Goal: Information Seeking & Learning: Understand process/instructions

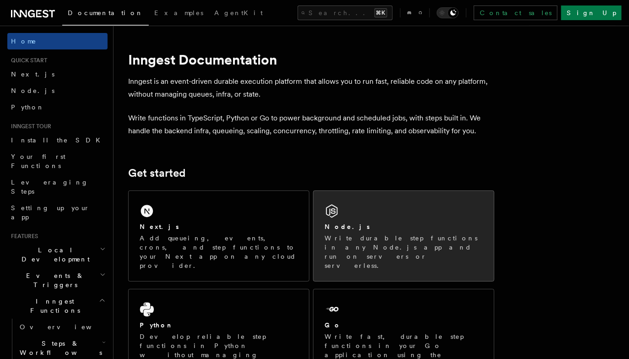
click at [406, 220] on div "Node.js Write durable step functions in any Node.js app and run on servers or s…" at bounding box center [403, 236] width 180 height 90
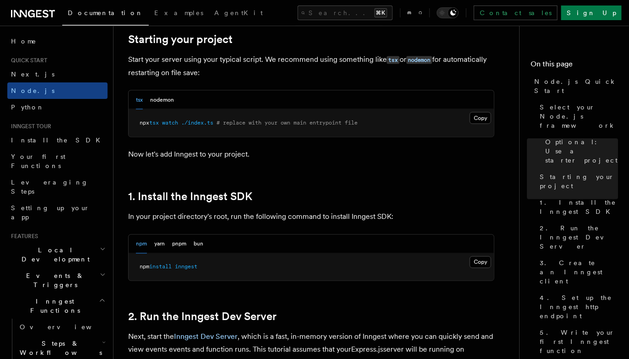
scroll to position [442, 0]
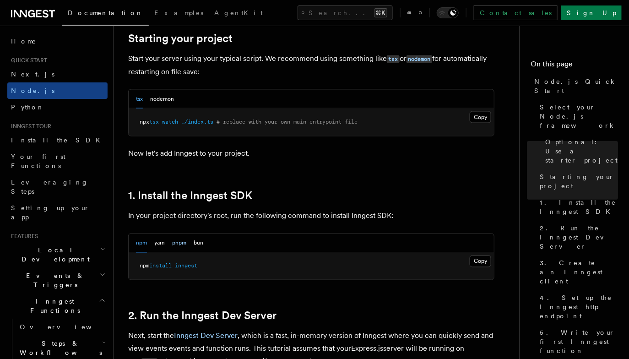
click at [181, 242] on button "pnpm" at bounding box center [179, 243] width 14 height 19
click at [481, 259] on button "Copy Copied" at bounding box center [481, 261] width 22 height 12
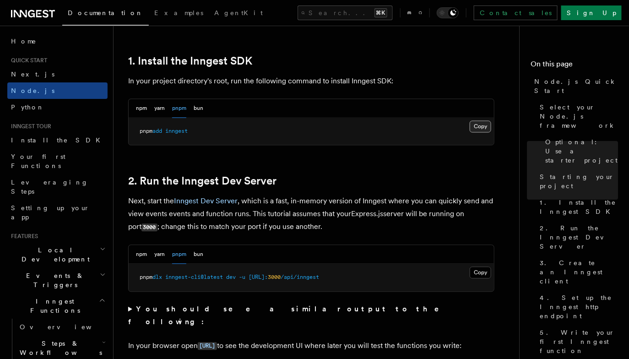
scroll to position [585, 0]
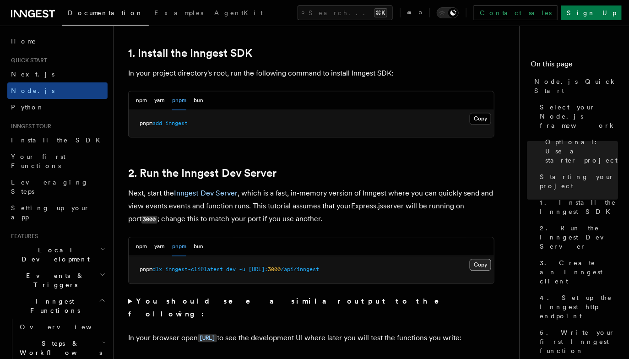
click at [477, 260] on button "Copy Copied" at bounding box center [481, 265] width 22 height 12
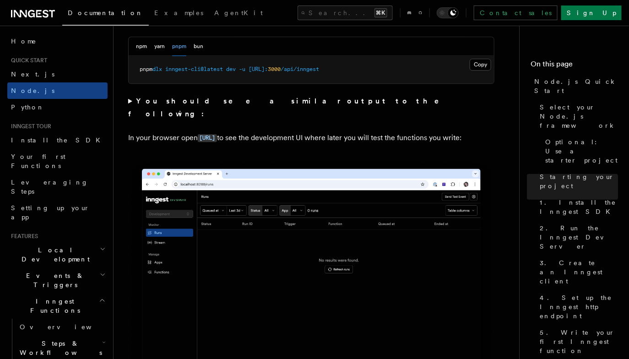
scroll to position [786, 0]
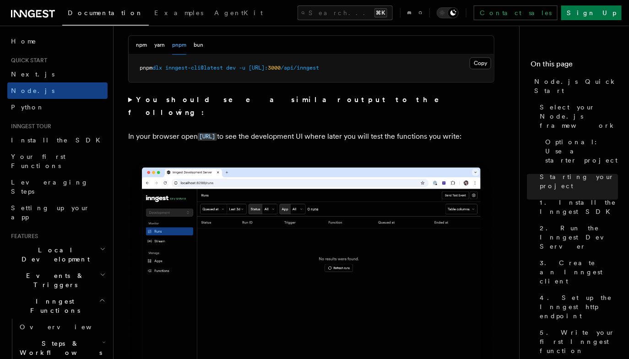
click at [233, 96] on strong "You should see a similar output to the following:" at bounding box center [290, 106] width 324 height 22
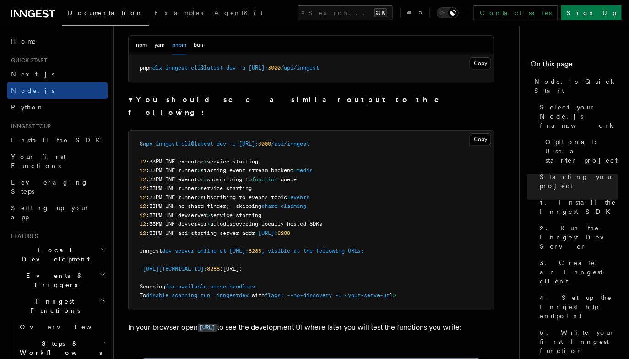
click at [233, 96] on strong "You should see a similar output to the following:" at bounding box center [290, 106] width 324 height 22
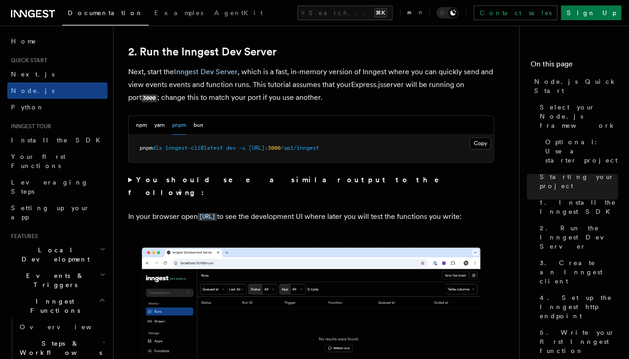
scroll to position [694, 0]
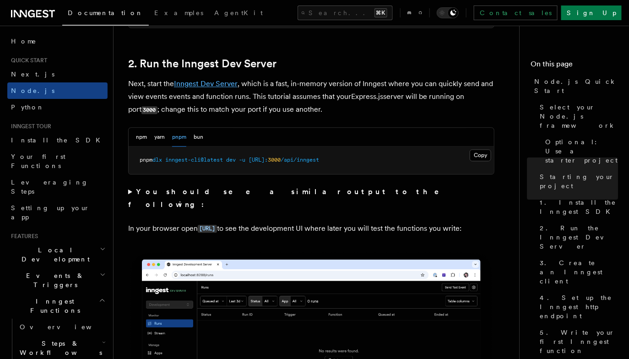
click at [216, 86] on link "Inngest Dev Server" at bounding box center [206, 83] width 64 height 9
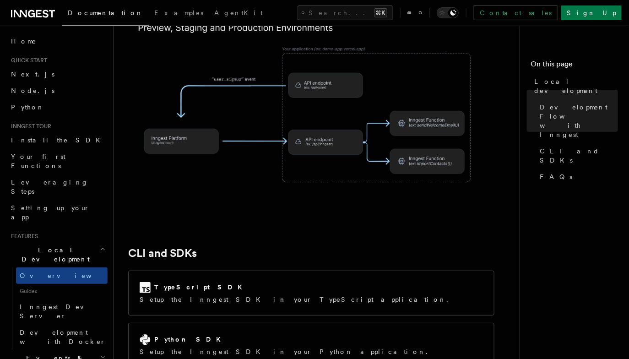
scroll to position [1156, 0]
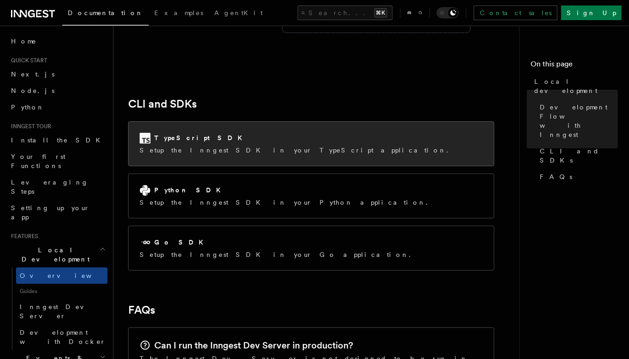
click at [219, 146] on p "Setup the Inngest SDK in your TypeScript application." at bounding box center [297, 150] width 314 height 9
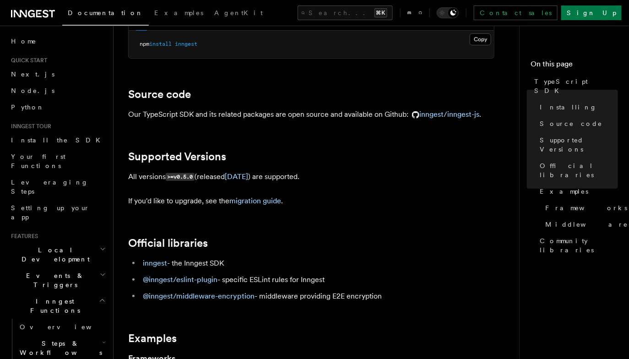
scroll to position [280, 0]
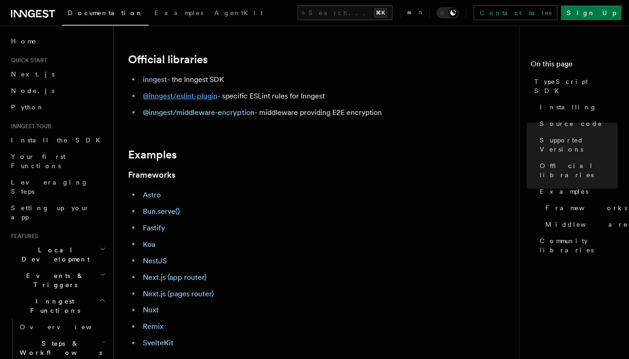
click at [186, 97] on link "@inngest/eslint-plugin" at bounding box center [180, 96] width 75 height 9
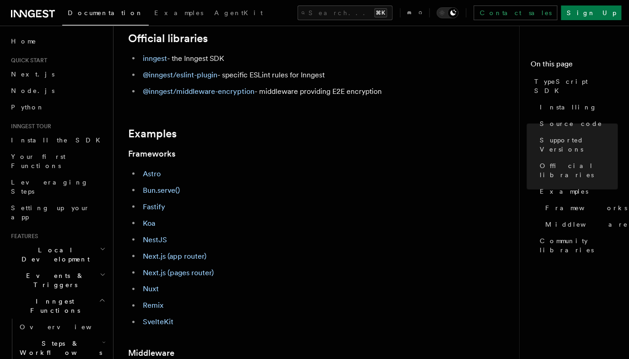
scroll to position [335, 0]
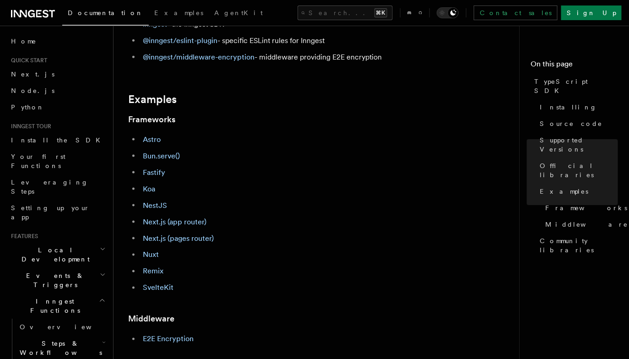
click at [152, 134] on li "Astro" at bounding box center [317, 139] width 354 height 13
click at [154, 137] on link "Astro" at bounding box center [152, 139] width 18 height 9
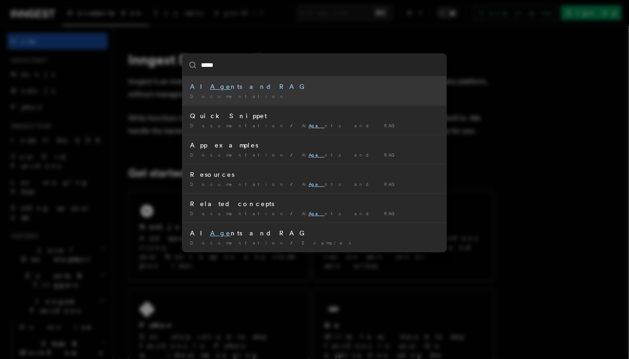
type input "******"
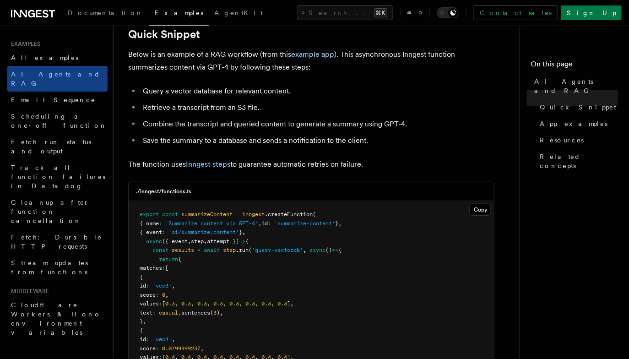
scroll to position [397, 0]
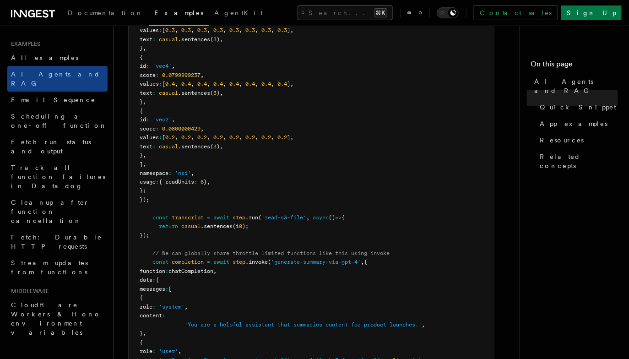
click at [321, 11] on button "Search... ⌘K" at bounding box center [344, 12] width 95 height 15
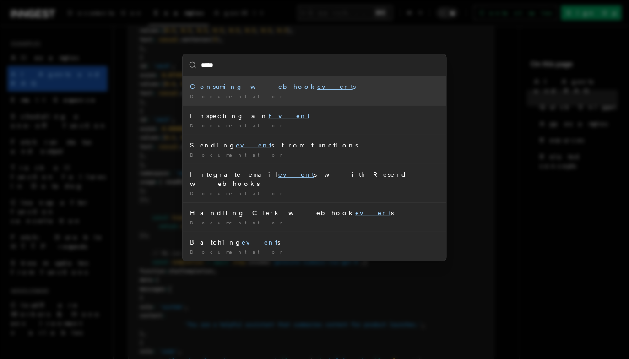
type input "******"
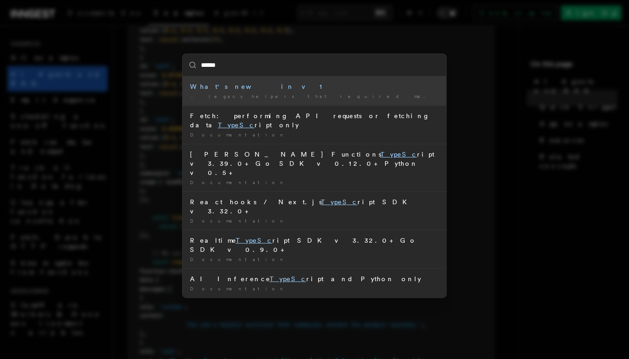
type input "******"
click at [121, 42] on div "****** What's new in v1 … legacy helpers that required manual types. A foundati…" at bounding box center [314, 179] width 629 height 359
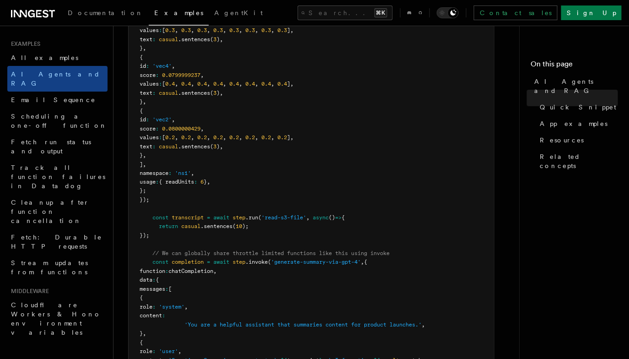
click at [35, 8] on icon at bounding box center [33, 13] width 44 height 11
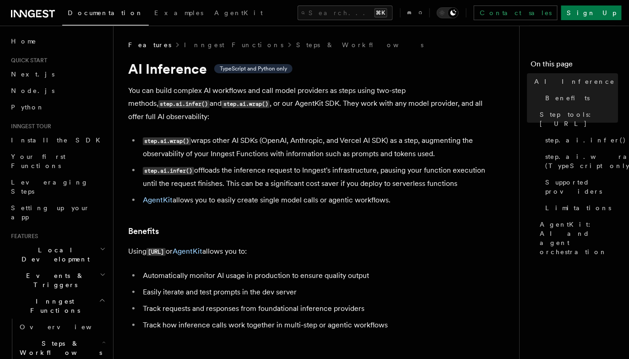
scroll to position [1, 0]
click at [43, 42] on link "Home" at bounding box center [57, 40] width 100 height 16
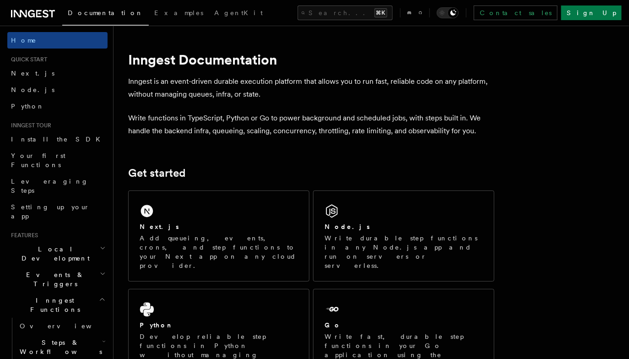
click at [79, 241] on h2 "Local Development" at bounding box center [57, 254] width 100 height 26
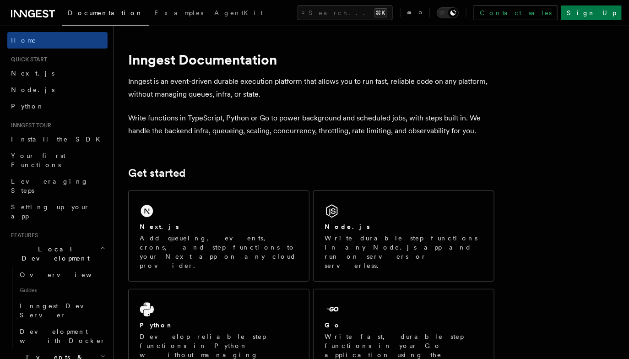
click at [79, 241] on h2 "Local Development" at bounding box center [57, 254] width 100 height 26
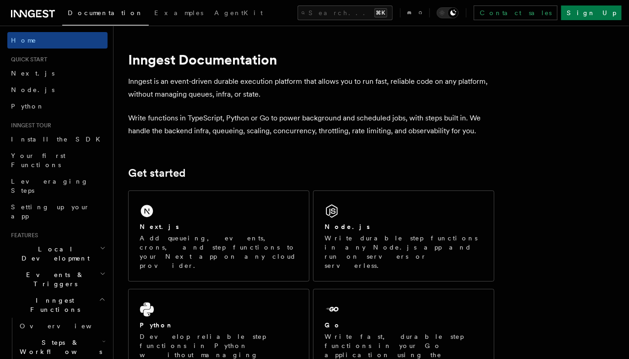
click at [59, 270] on span "Events & Triggers" at bounding box center [53, 279] width 92 height 18
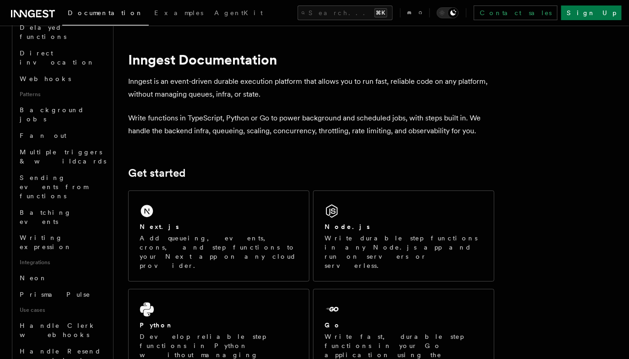
scroll to position [374, 0]
click at [75, 341] on link "Handle Resend webhooks" at bounding box center [62, 354] width 92 height 26
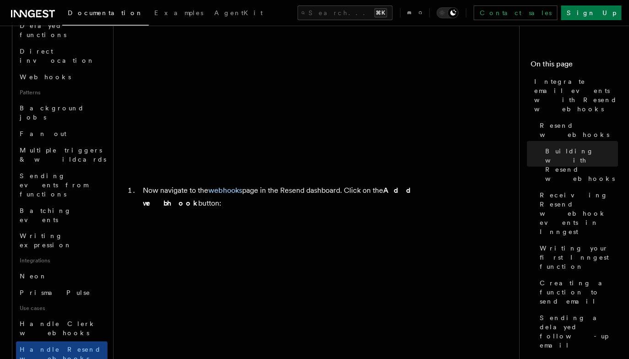
scroll to position [2539, 0]
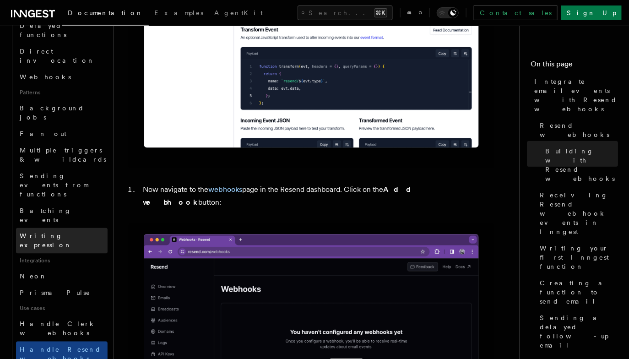
click at [58, 228] on link "Writing expression" at bounding box center [62, 241] width 92 height 26
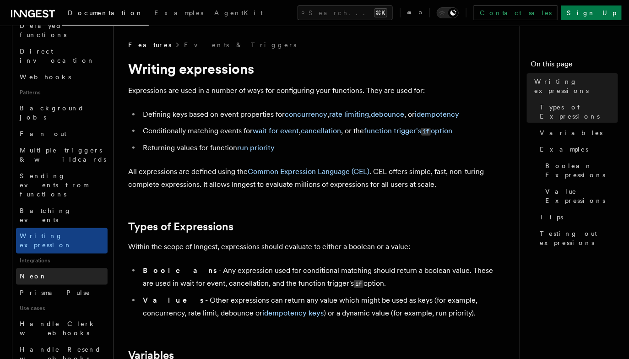
click at [58, 268] on link "Neon" at bounding box center [62, 276] width 92 height 16
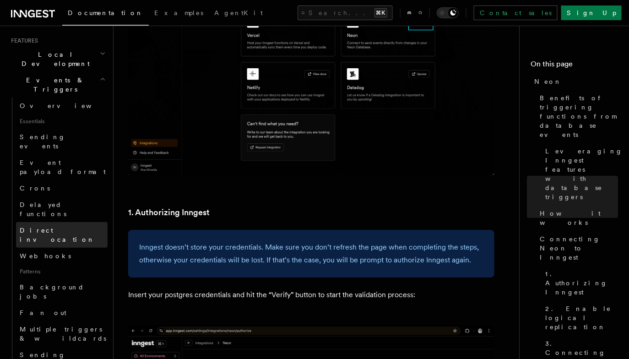
scroll to position [185, 0]
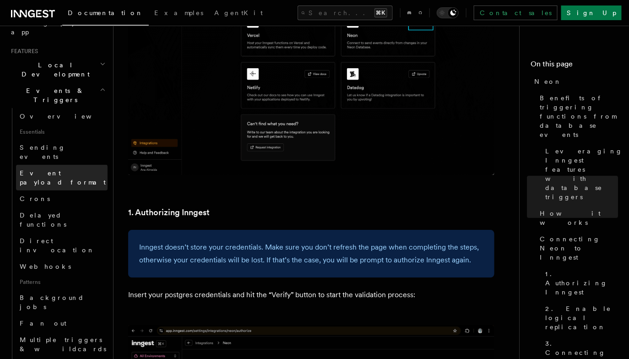
click at [74, 165] on link "Event payload format" at bounding box center [62, 178] width 92 height 26
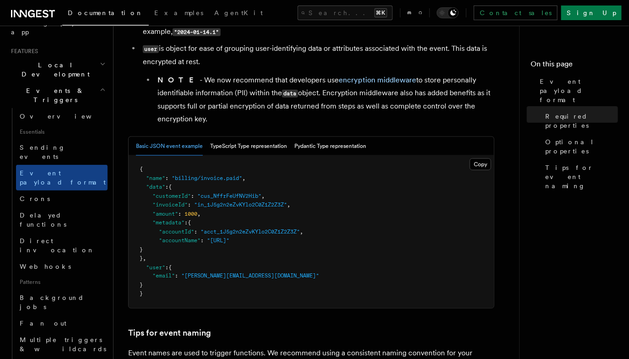
scroll to position [309, 0]
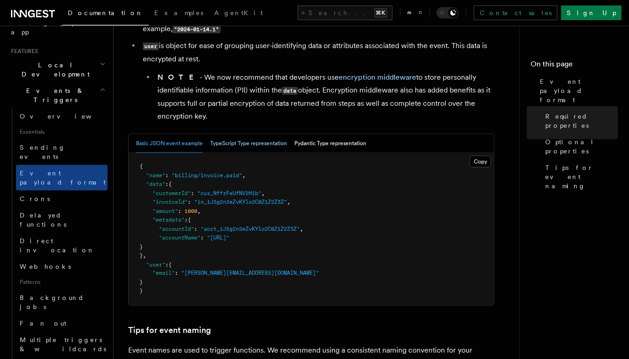
click at [243, 148] on button "TypeScript Type representation" at bounding box center [248, 143] width 77 height 19
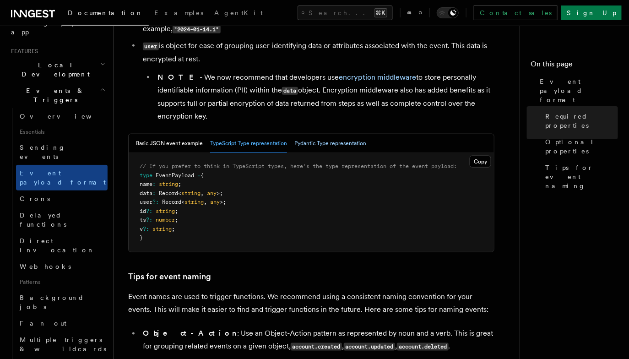
click at [313, 139] on button "Pydantic Type representation" at bounding box center [330, 143] width 72 height 19
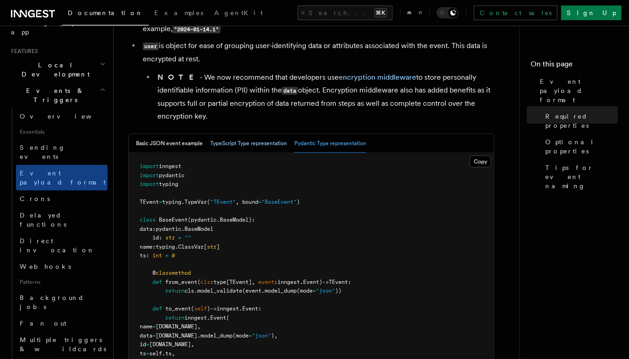
click at [271, 140] on button "TypeScript Type representation" at bounding box center [248, 143] width 77 height 19
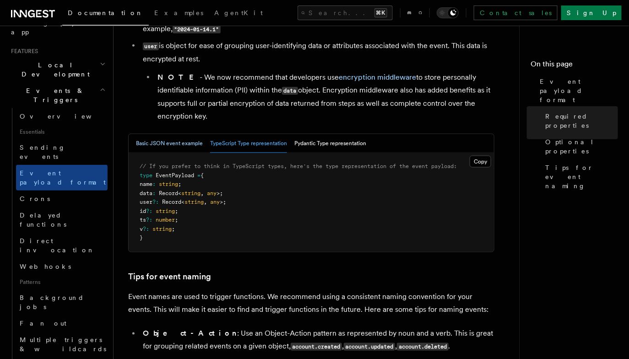
click at [193, 145] on button "Basic JSON event example" at bounding box center [169, 143] width 67 height 19
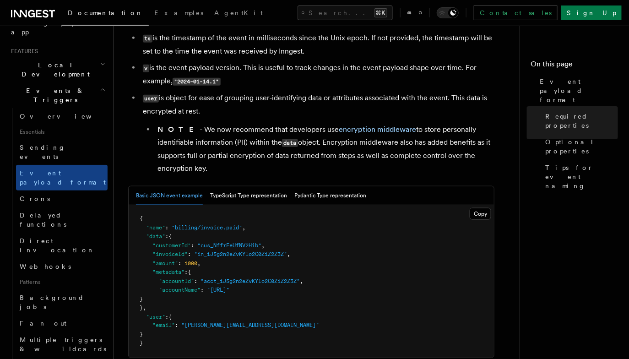
scroll to position [0, 0]
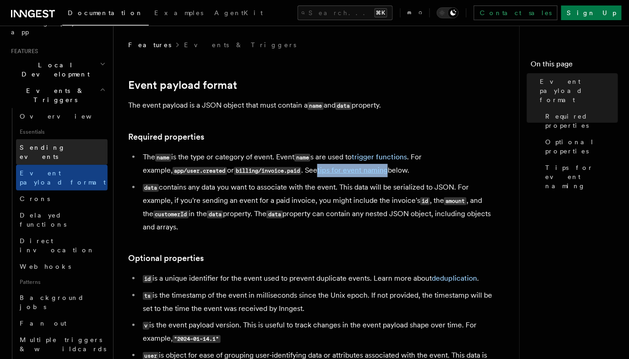
click at [56, 139] on link "Sending events" at bounding box center [62, 152] width 92 height 26
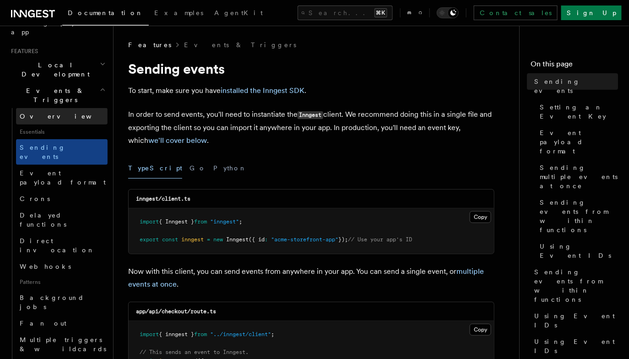
click at [61, 108] on link "Overview" at bounding box center [62, 116] width 92 height 16
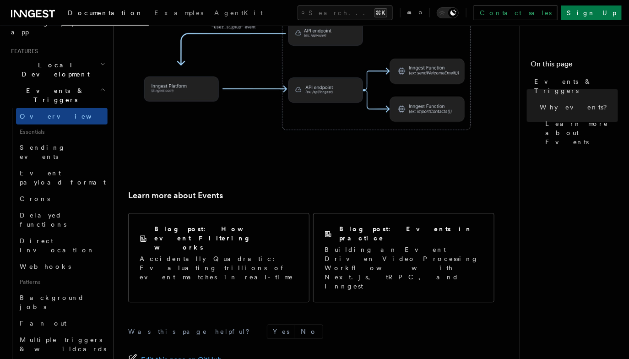
scroll to position [635, 0]
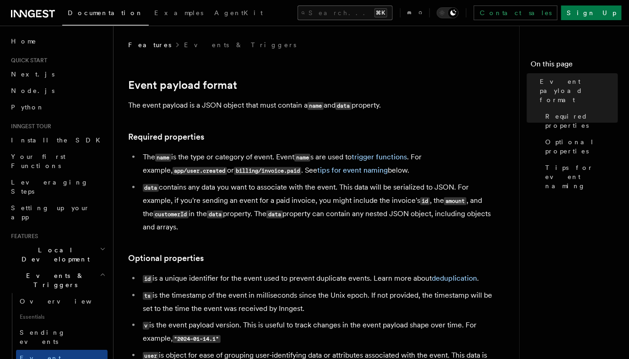
click at [300, 9] on button "Search... ⌘K" at bounding box center [344, 12] width 95 height 15
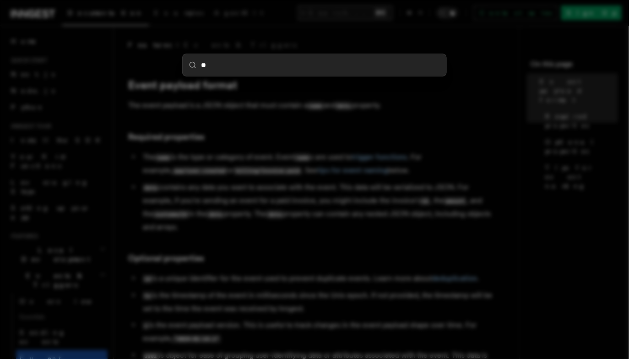
type input "***"
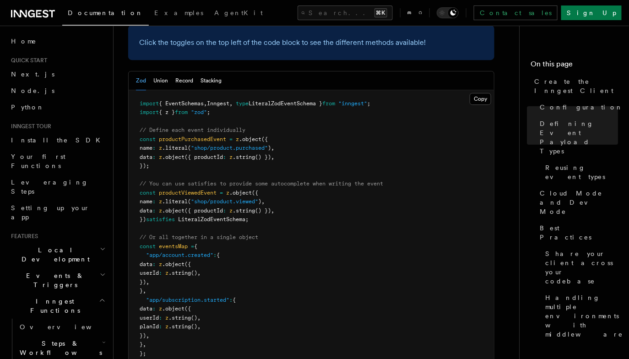
scroll to position [873, 0]
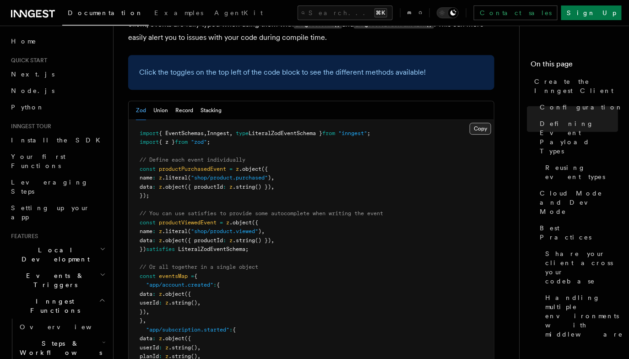
click at [484, 123] on button "Copy Copied" at bounding box center [481, 129] width 22 height 12
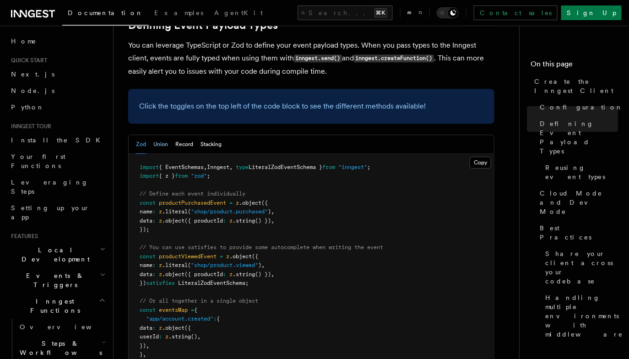
click at [161, 135] on button "Union" at bounding box center [160, 144] width 15 height 19
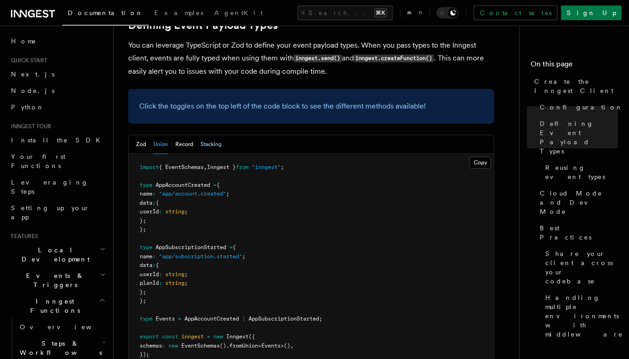
click at [201, 135] on button "Stacking" at bounding box center [210, 144] width 21 height 19
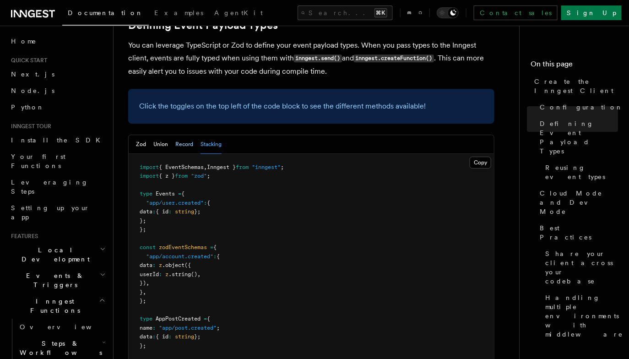
click at [185, 135] on button "Record" at bounding box center [184, 144] width 18 height 19
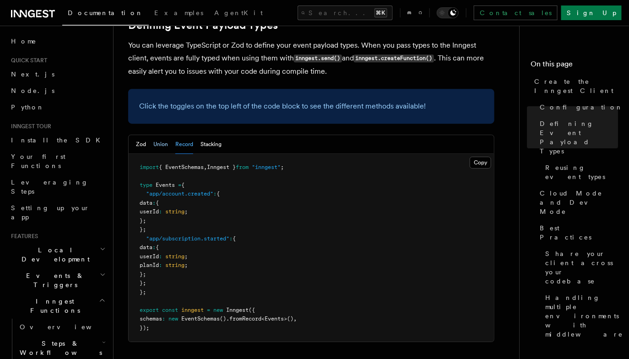
click at [161, 135] on button "Union" at bounding box center [160, 144] width 15 height 19
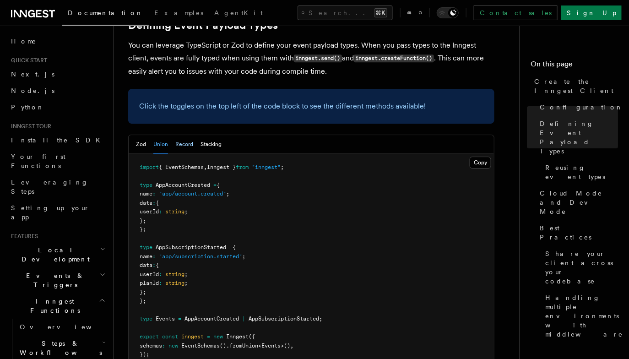
click at [186, 135] on button "Record" at bounding box center [184, 144] width 18 height 19
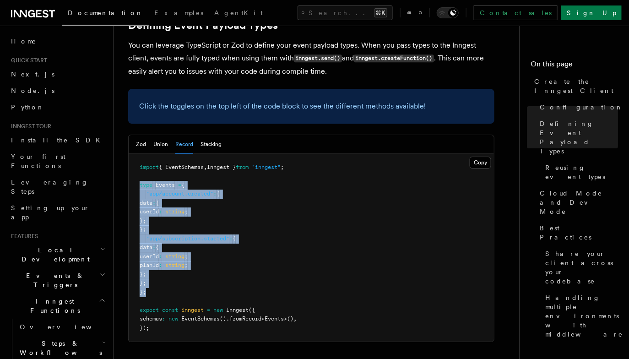
drag, startPoint x: 152, startPoint y: 221, endPoint x: 130, endPoint y: 112, distance: 111.2
click at [130, 154] on pre "import { EventSchemas , Inngest } from "inngest" ; type Events = { "app/account…" at bounding box center [311, 248] width 365 height 188
copy code "type Events = { "app/account.created" : { data : { userId : string ; }; }; "app…"
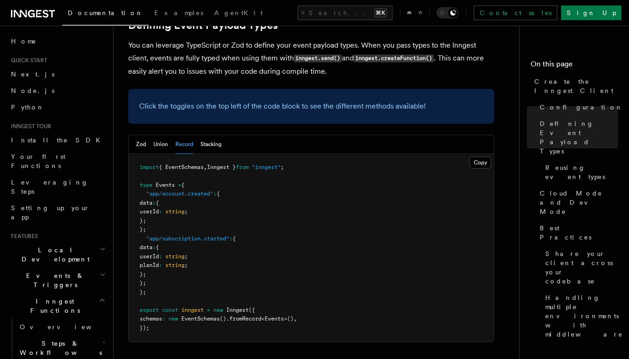
click at [196, 164] on span "{ EventSchemas" at bounding box center [181, 167] width 45 height 6
copy span "EventSchemas"
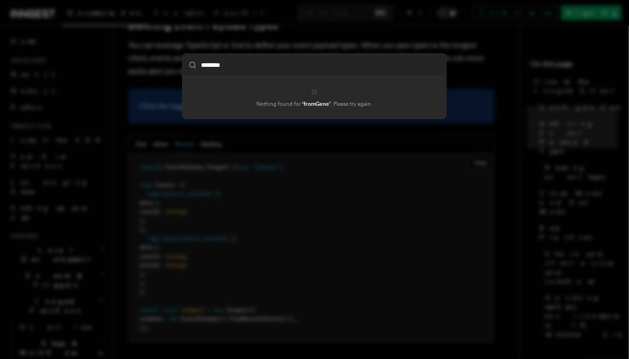
type input "*******"
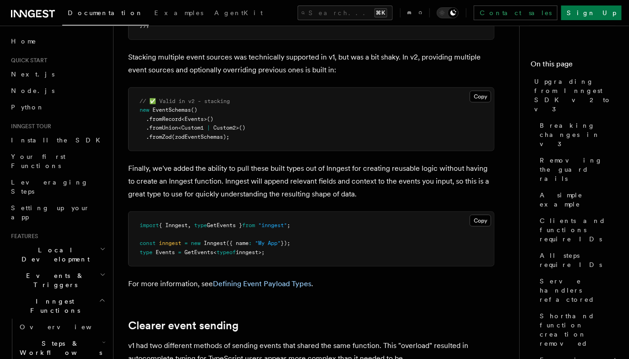
scroll to position [6052, 0]
click at [348, 163] on p "Finally, we've added the ability to pull these built types out of Inngest for c…" at bounding box center [311, 182] width 366 height 38
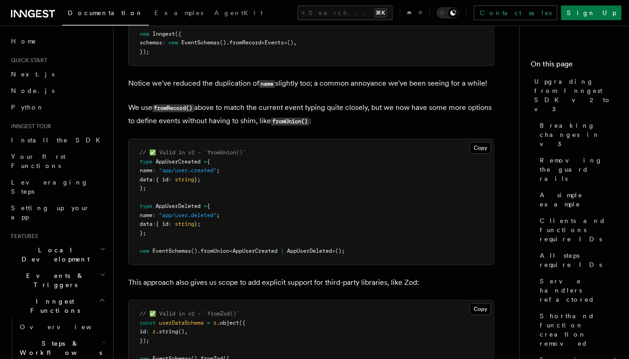
scroll to position [5514, 0]
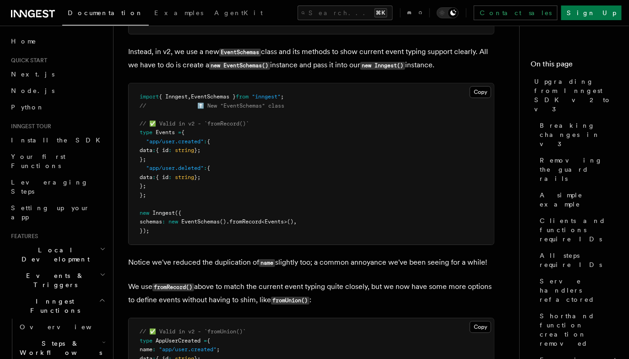
click at [198, 218] on span "EventSchemas" at bounding box center [200, 221] width 38 height 6
copy code "schemas : new EventSchemas () .fromRecord < Events >() ,"
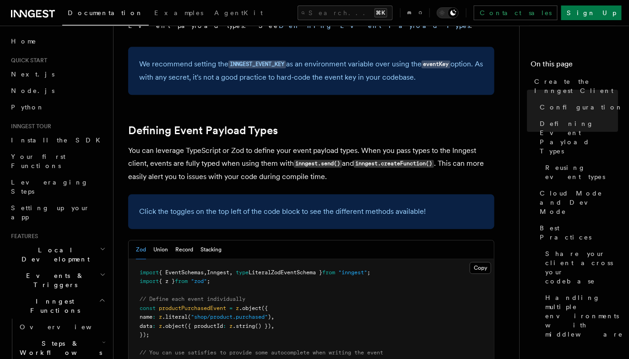
scroll to position [740, 0]
